Goal: Task Accomplishment & Management: Use online tool/utility

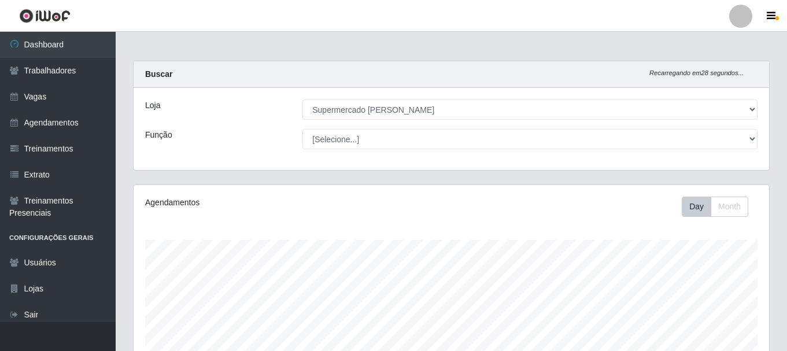
select select "512"
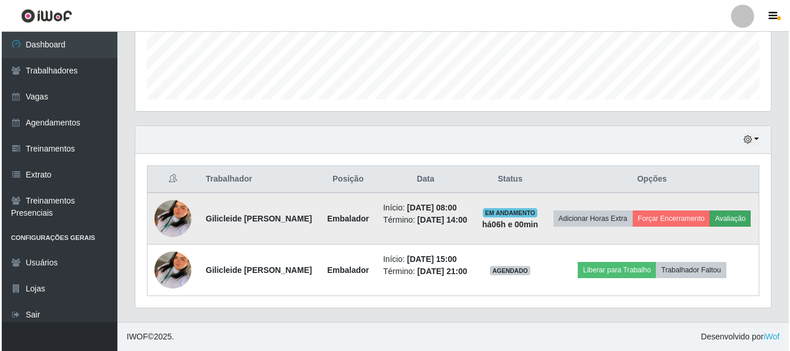
scroll to position [240, 636]
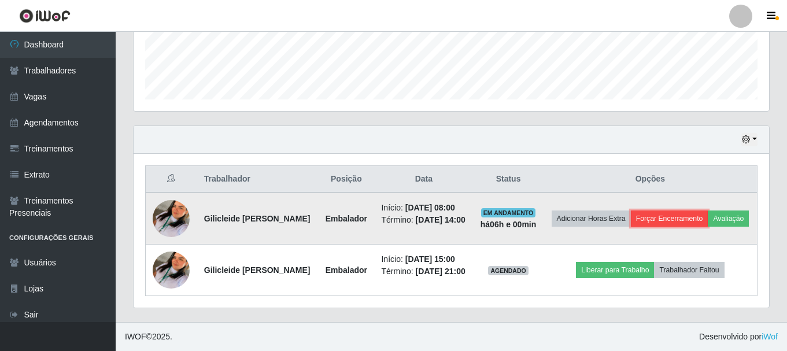
click at [709, 211] on button "Forçar Encerramento" at bounding box center [670, 219] width 78 height 16
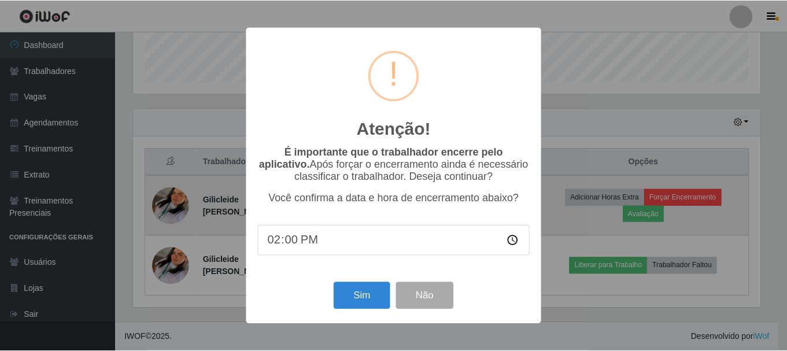
scroll to position [240, 630]
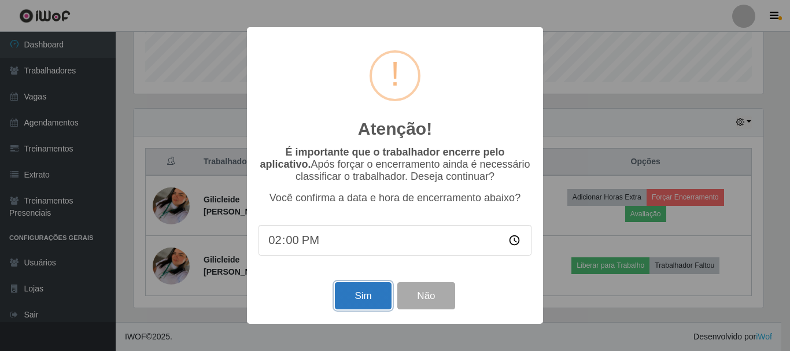
click at [381, 288] on button "Sim" at bounding box center [363, 295] width 56 height 27
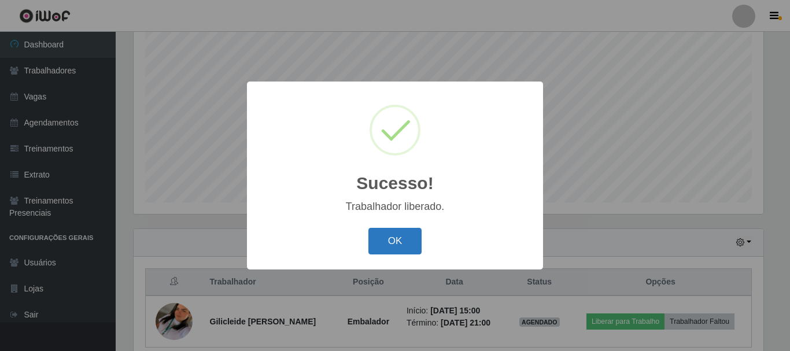
click at [407, 241] on button "OK" at bounding box center [396, 241] width 54 height 27
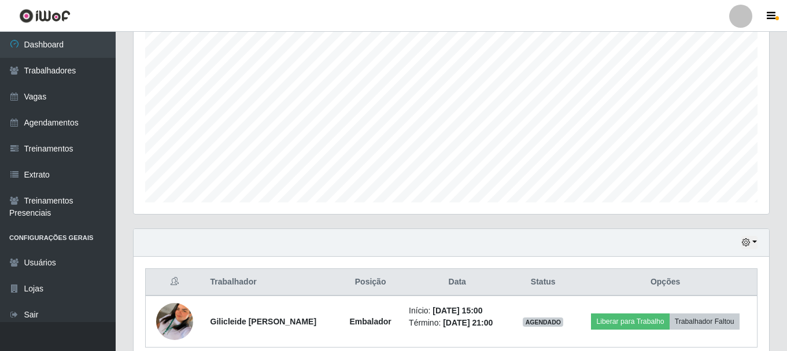
scroll to position [263, 0]
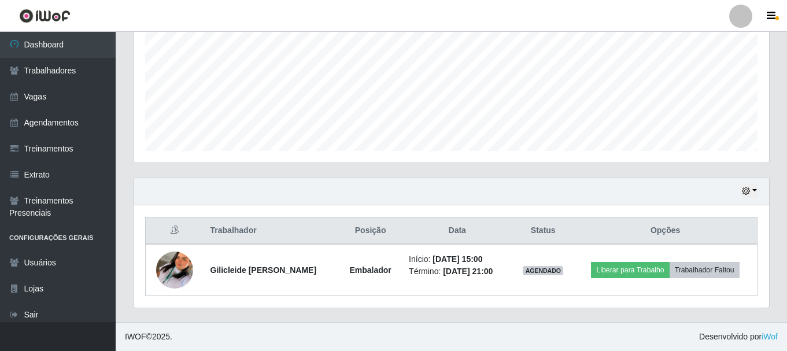
click at [174, 232] on icon at bounding box center [175, 230] width 8 height 8
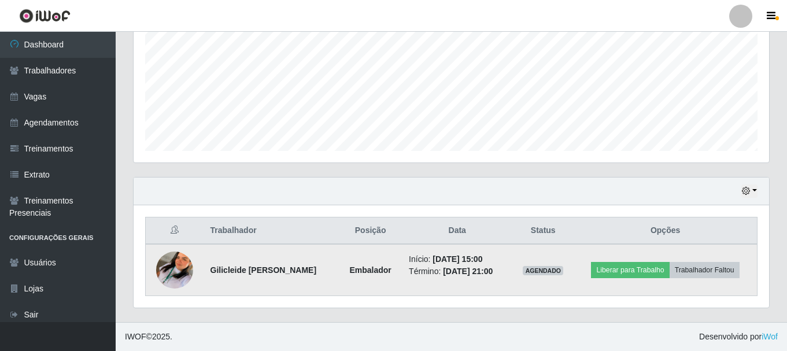
click at [211, 275] on td "Gilicleide [PERSON_NAME]" at bounding box center [272, 270] width 136 height 52
drag, startPoint x: 208, startPoint y: 271, endPoint x: 311, endPoint y: 271, distance: 102.4
click at [311, 271] on td "Gilicleide [PERSON_NAME]" at bounding box center [272, 270] width 136 height 52
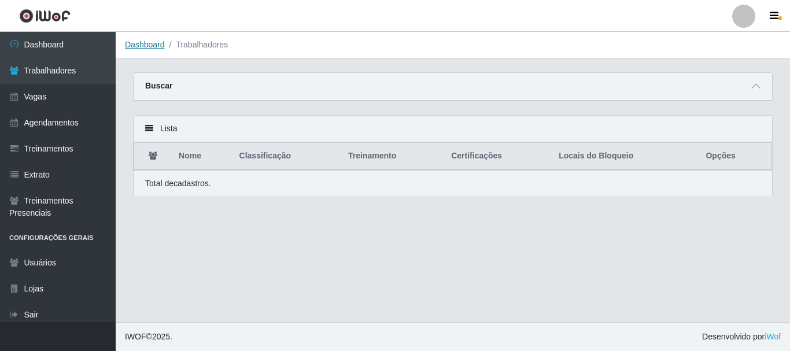
click at [145, 46] on link "Dashboard" at bounding box center [145, 44] width 40 height 9
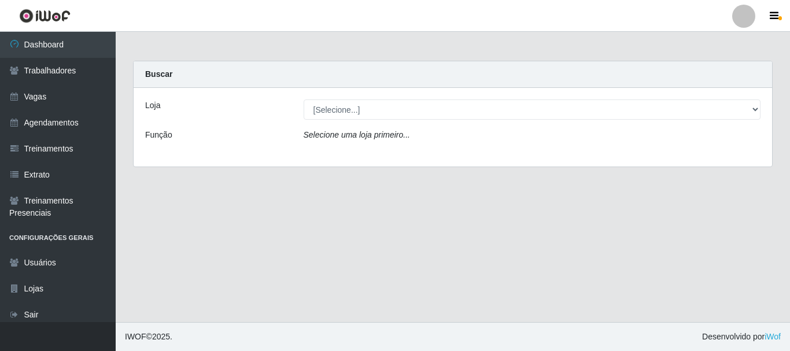
click at [352, 120] on div "Loja [Selecione...] Supermercado Queiroz - Caicó Função Selecione uma loja prim…" at bounding box center [453, 127] width 639 height 79
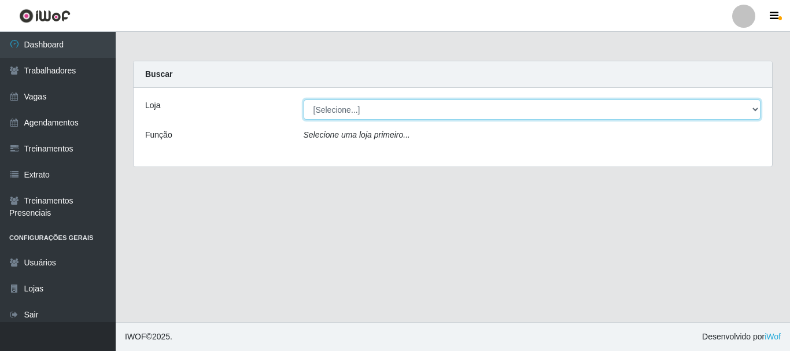
click at [355, 113] on select "[Selecione...] Supermercado Queiroz - Caicó" at bounding box center [533, 110] width 458 height 20
select select "512"
click at [304, 100] on select "[Selecione...] Supermercado Queiroz - Caicó" at bounding box center [533, 110] width 458 height 20
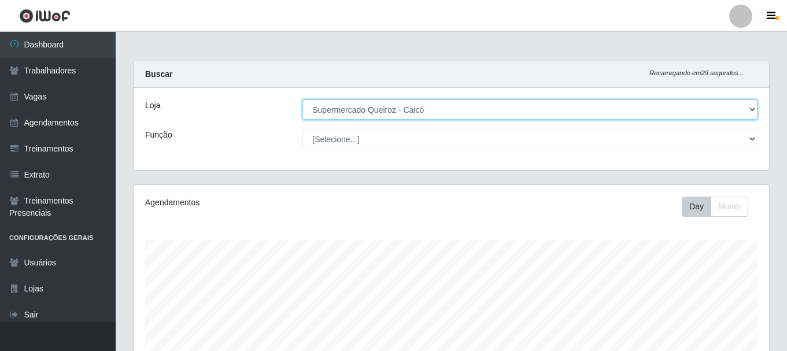
scroll to position [263, 0]
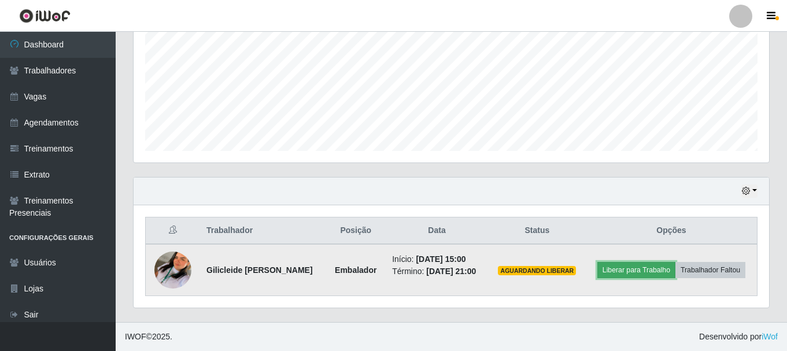
click at [629, 270] on button "Liberar para Trabalho" at bounding box center [637, 270] width 78 height 16
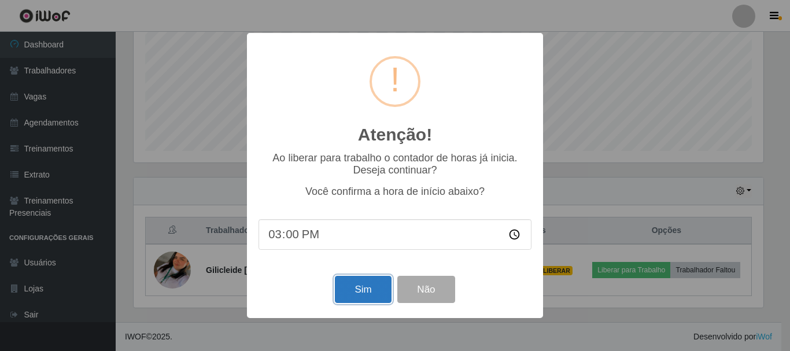
click at [366, 292] on button "Sim" at bounding box center [363, 289] width 56 height 27
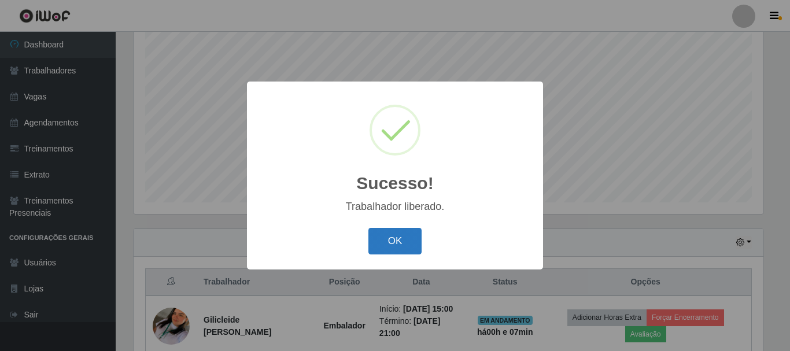
click at [403, 237] on button "OK" at bounding box center [396, 241] width 54 height 27
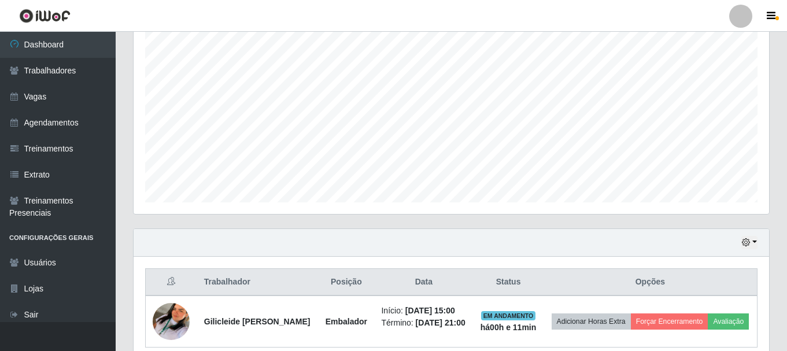
scroll to position [271, 0]
